Goal: Task Accomplishment & Management: Complete application form

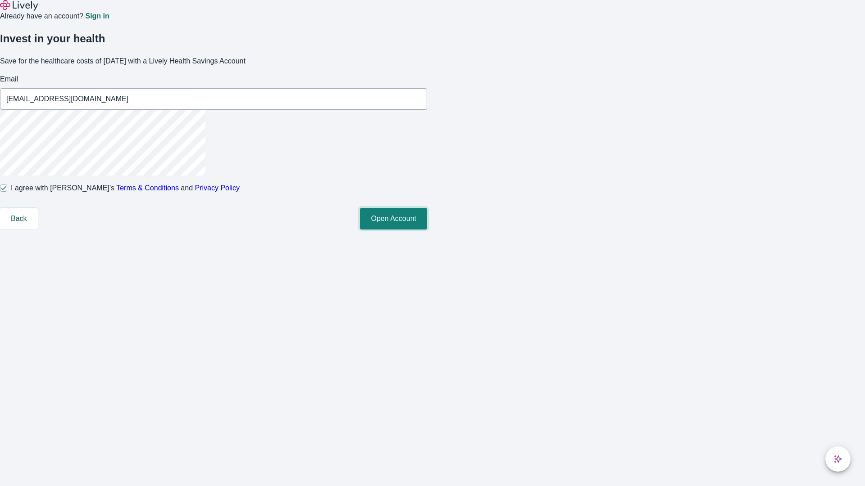
click at [427, 230] on button "Open Account" at bounding box center [393, 219] width 67 height 22
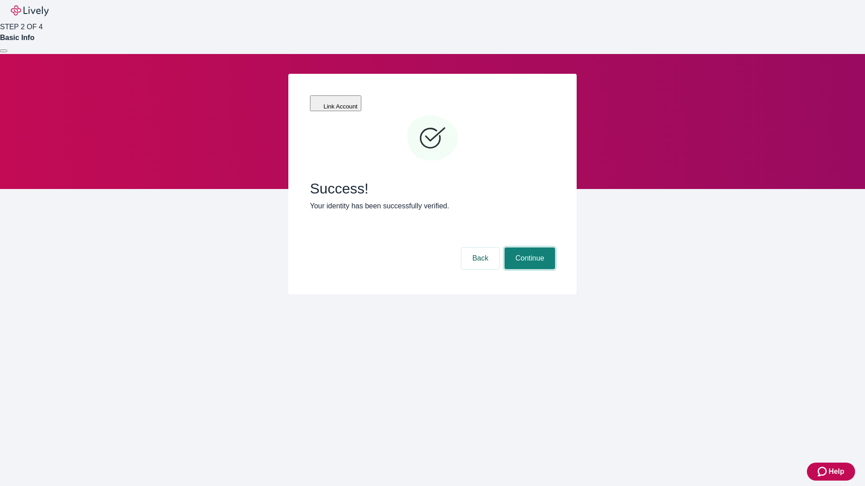
click at [528, 248] on button "Continue" at bounding box center [529, 259] width 50 height 22
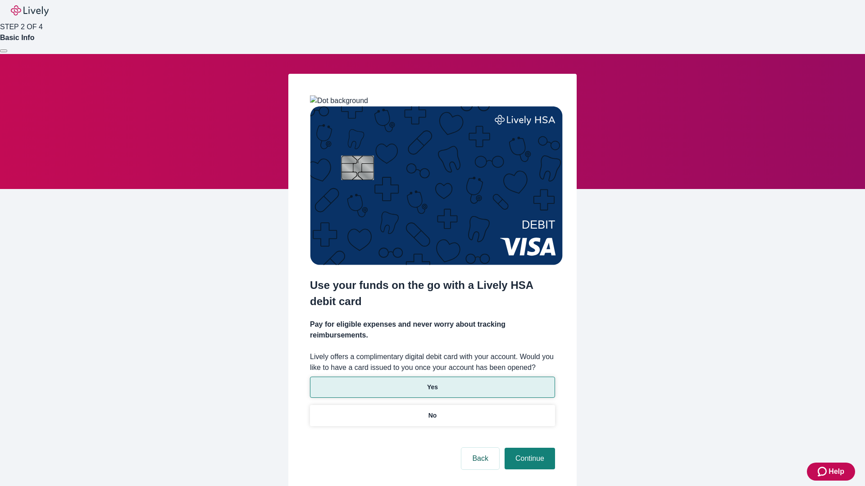
click at [432, 383] on p "Yes" at bounding box center [432, 387] width 11 height 9
click at [528, 448] on button "Continue" at bounding box center [529, 459] width 50 height 22
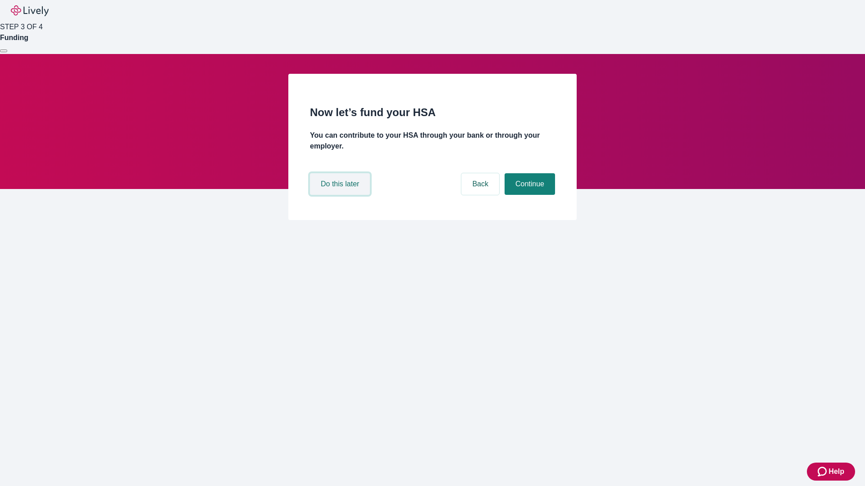
click at [341, 195] on button "Do this later" at bounding box center [340, 184] width 60 height 22
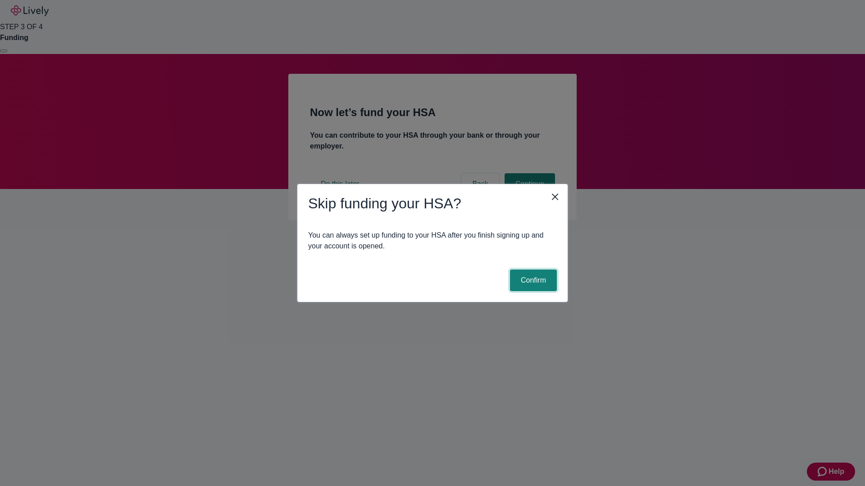
click at [532, 281] on button "Confirm" at bounding box center [533, 281] width 47 height 22
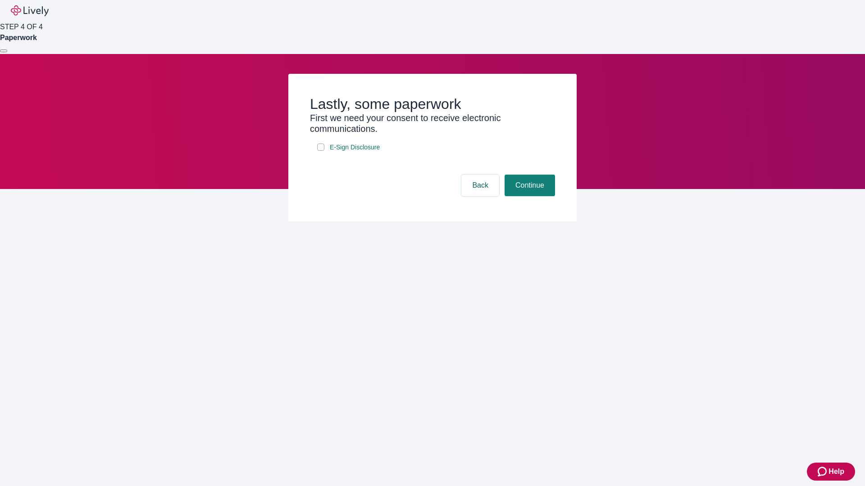
click at [321, 151] on input "E-Sign Disclosure" at bounding box center [320, 147] width 7 height 7
checkbox input "true"
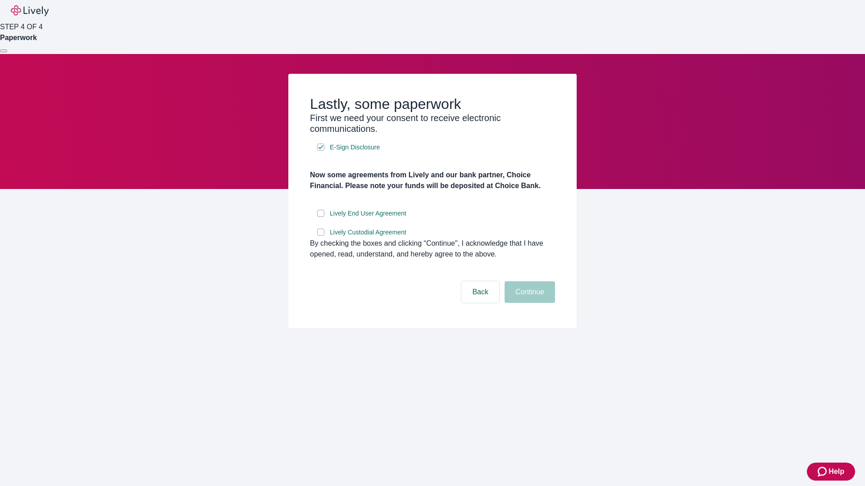
click at [321, 217] on input "Lively End User Agreement" at bounding box center [320, 213] width 7 height 7
checkbox input "true"
click at [321, 236] on input "Lively Custodial Agreement" at bounding box center [320, 232] width 7 height 7
checkbox input "true"
click at [528, 303] on button "Continue" at bounding box center [529, 292] width 50 height 22
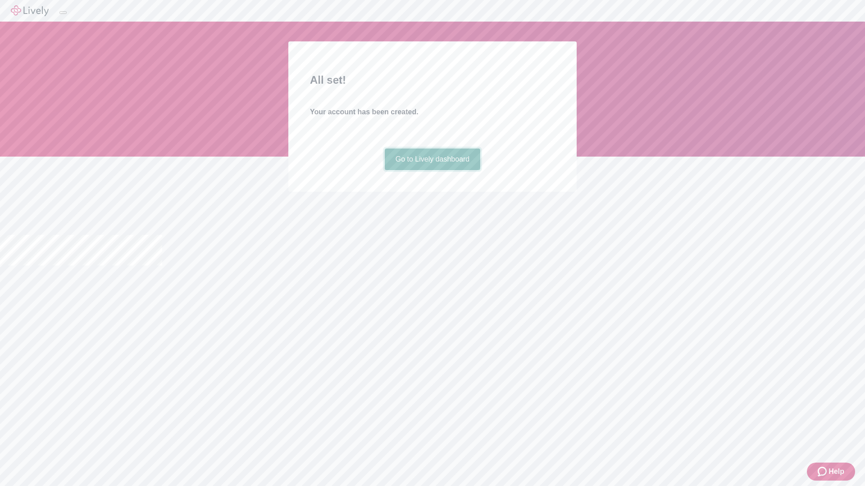
click at [432, 170] on link "Go to Lively dashboard" at bounding box center [433, 160] width 96 height 22
